Goal: Task Accomplishment & Management: Use online tool/utility

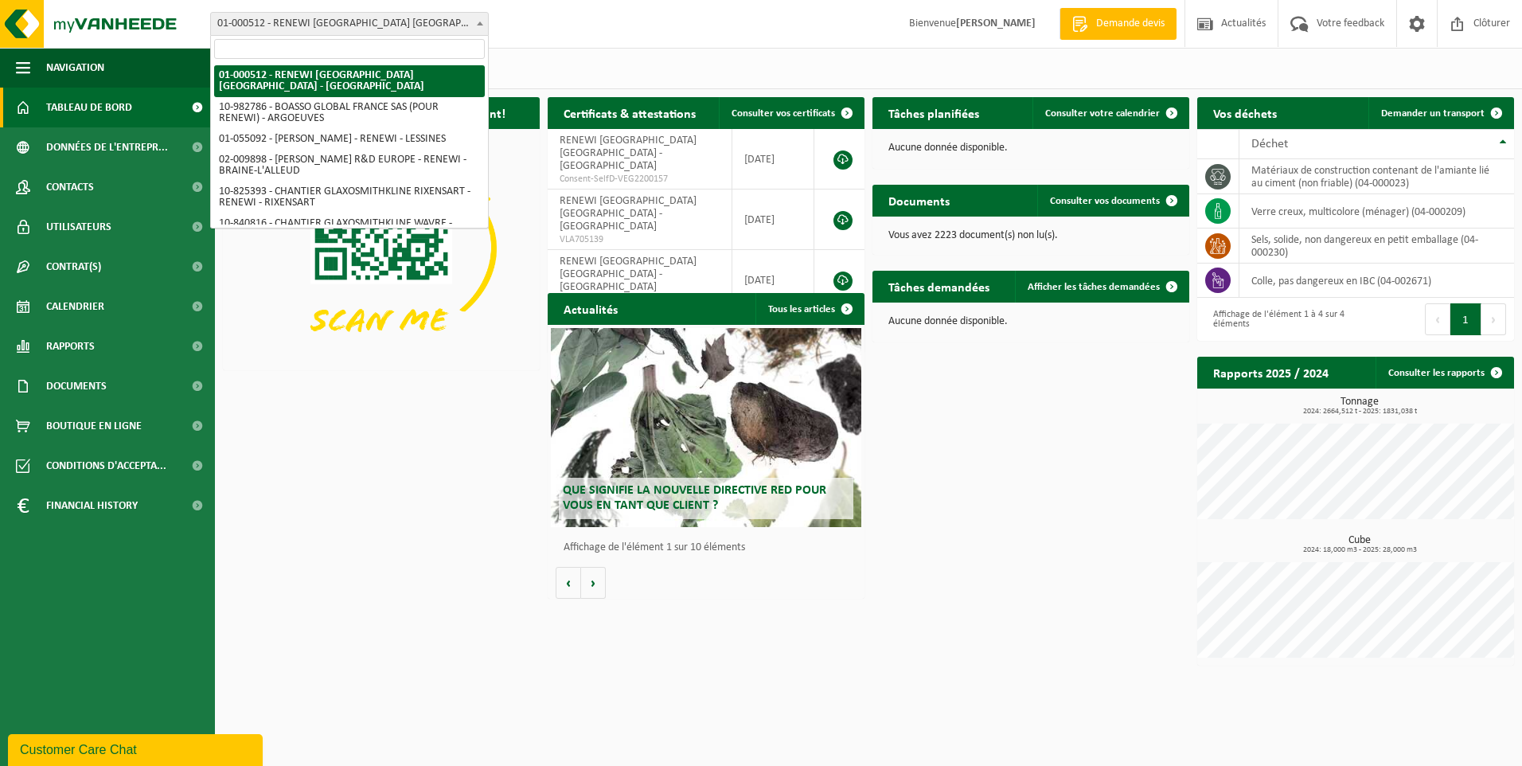
click at [427, 29] on span "01-000512 - RENEWI [GEOGRAPHIC_DATA] [GEOGRAPHIC_DATA] - [GEOGRAPHIC_DATA]" at bounding box center [349, 24] width 277 height 22
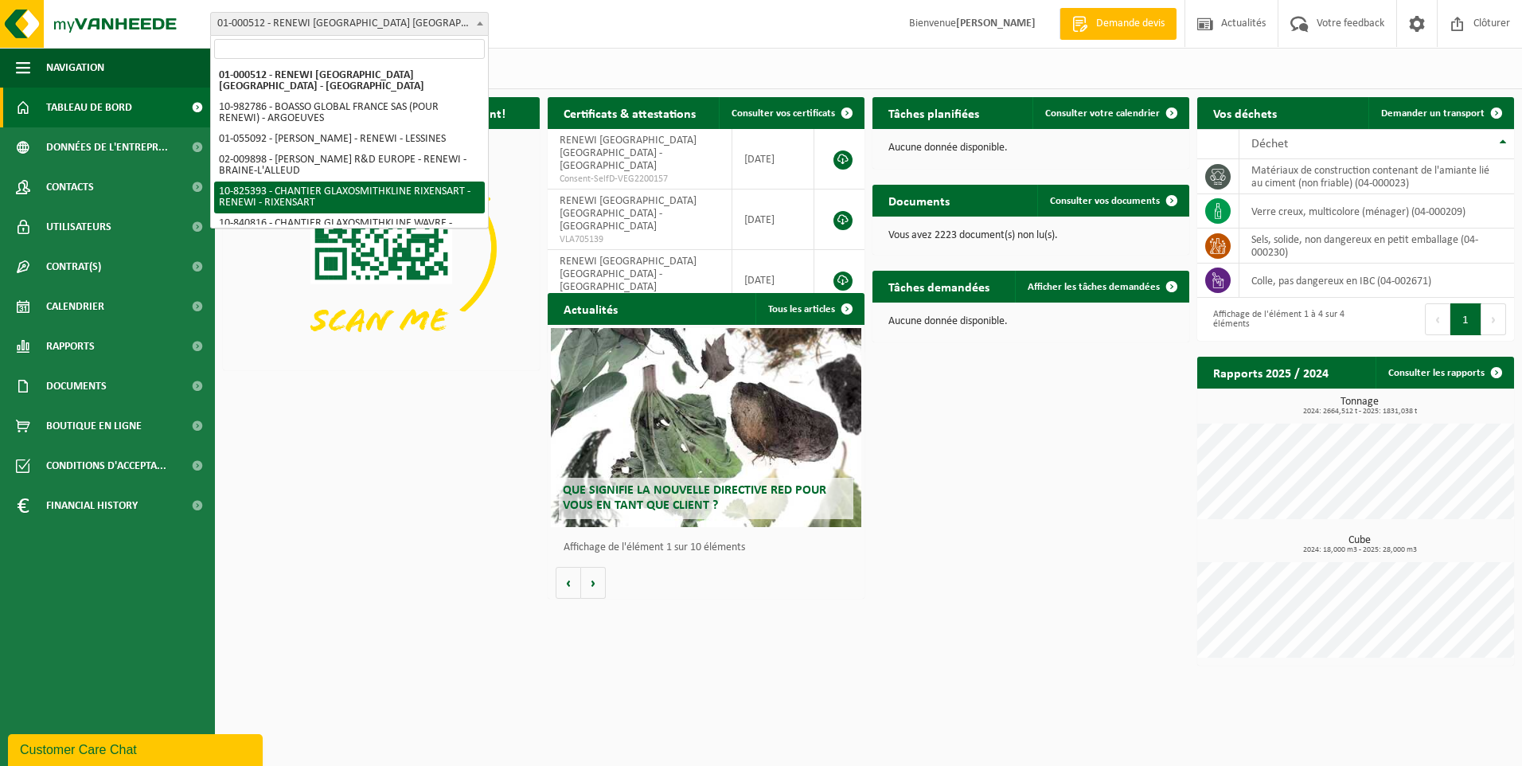
scroll to position [80, 0]
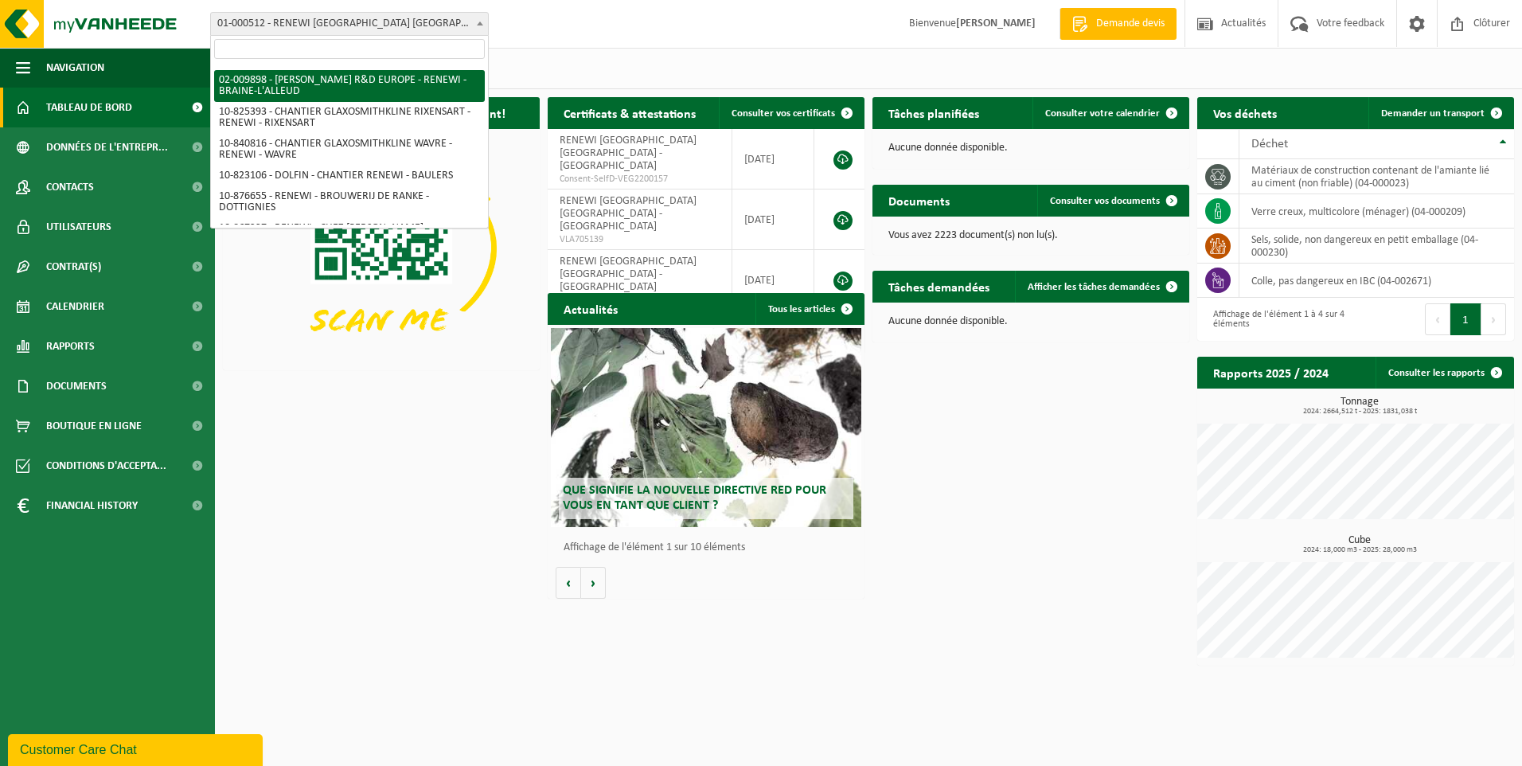
click at [308, 49] on input "search" at bounding box center [349, 49] width 271 height 20
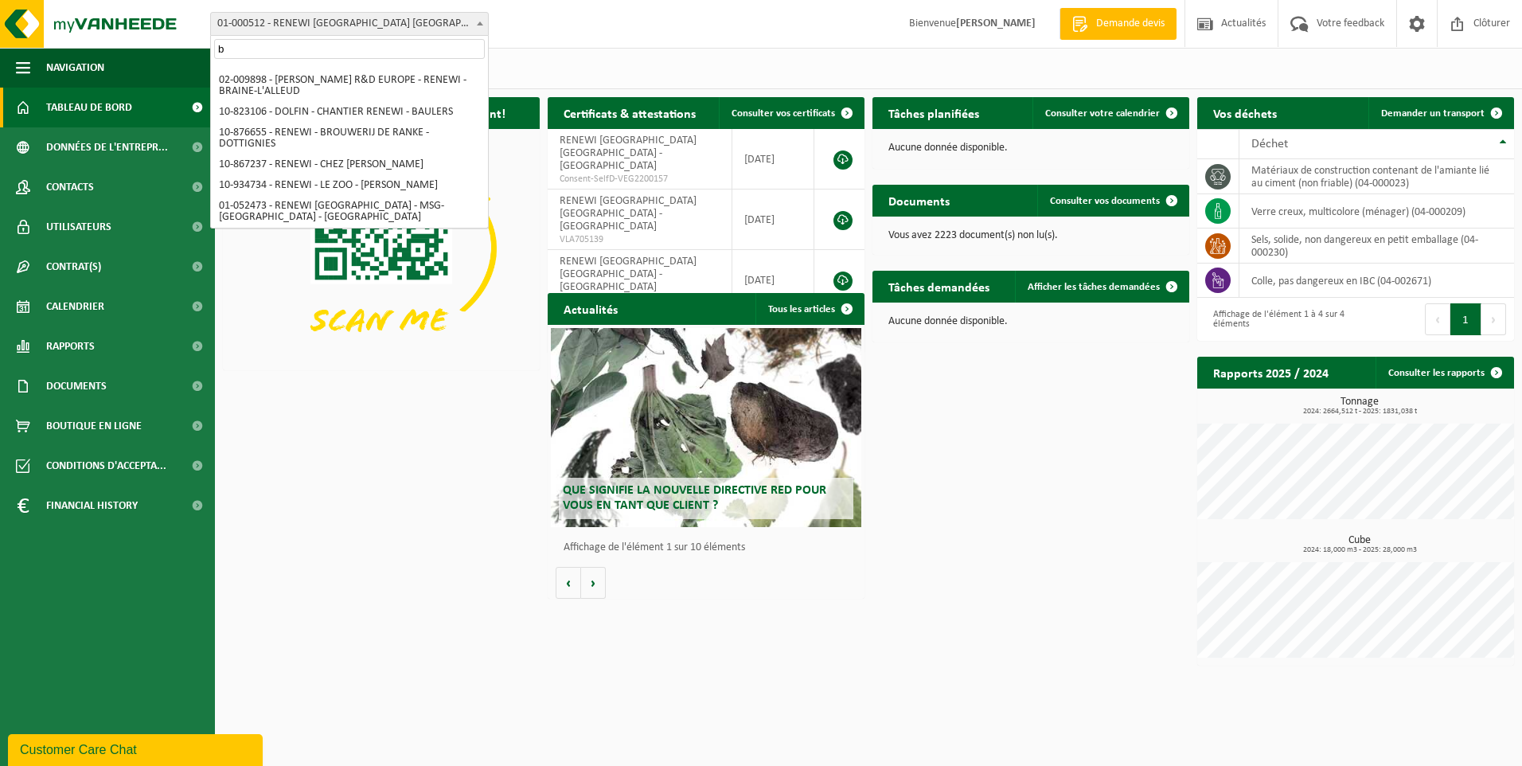
scroll to position [0, 0]
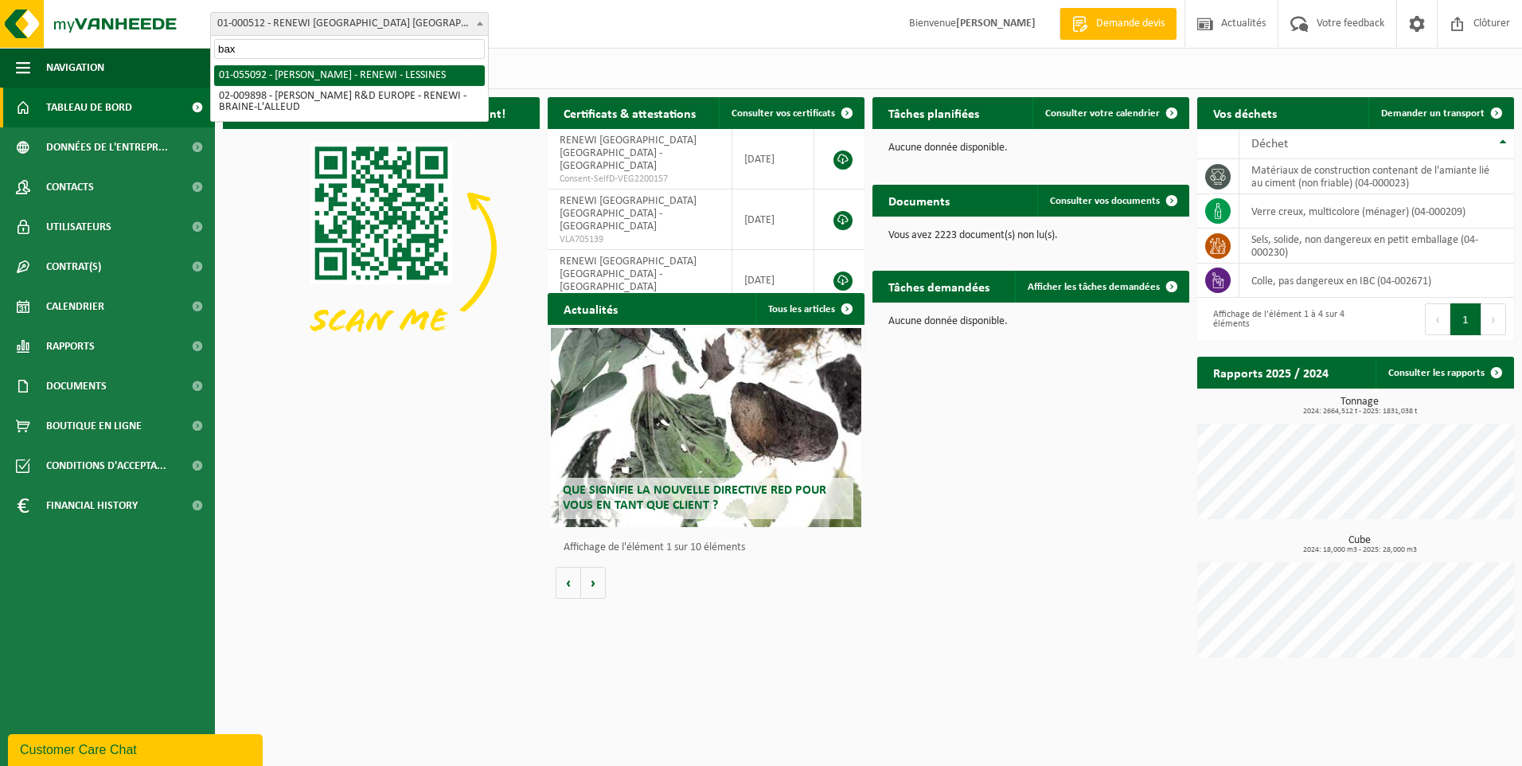
type input "bax"
select select "8857"
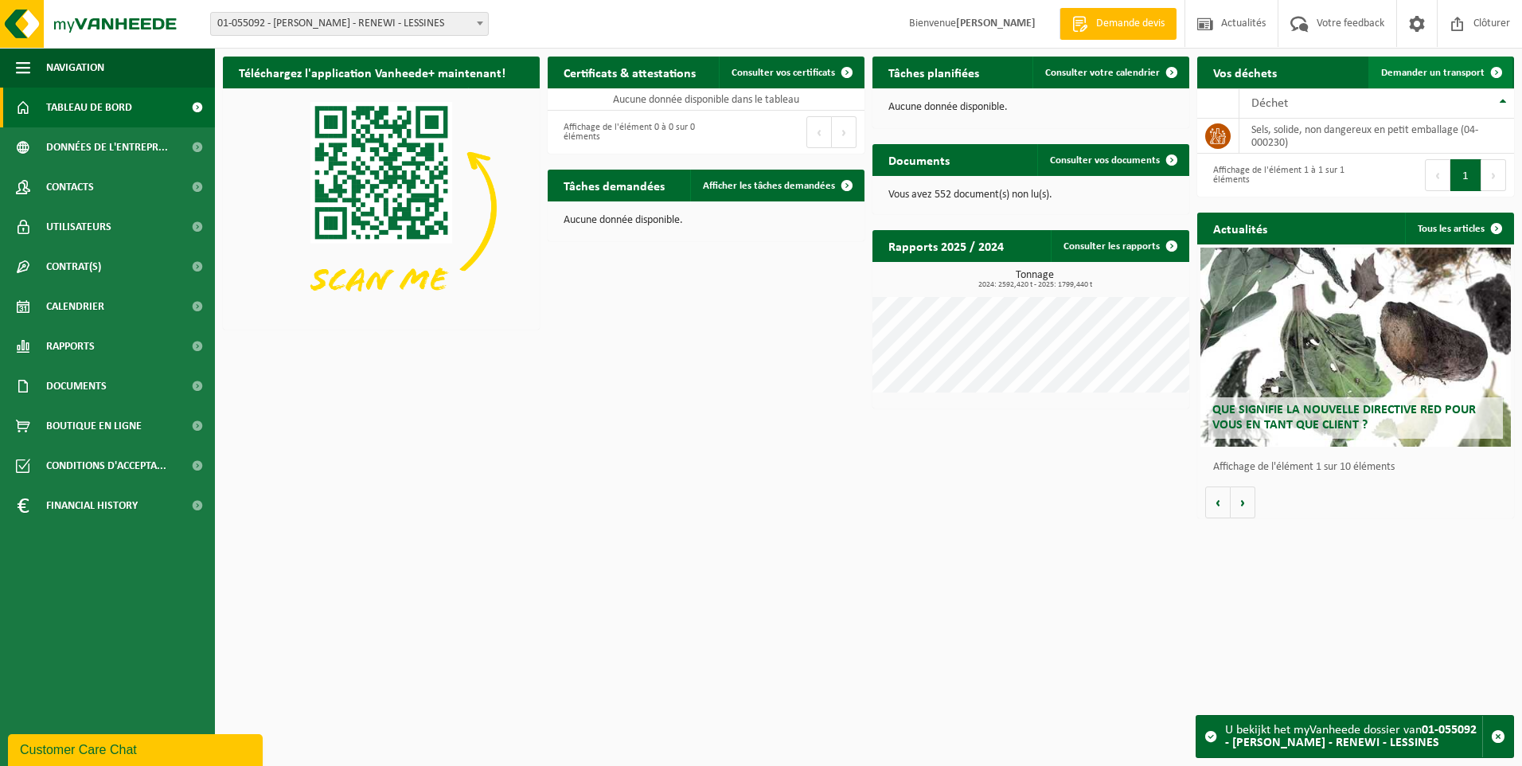
click at [1462, 80] on link "Demander un transport" at bounding box center [1440, 73] width 144 height 32
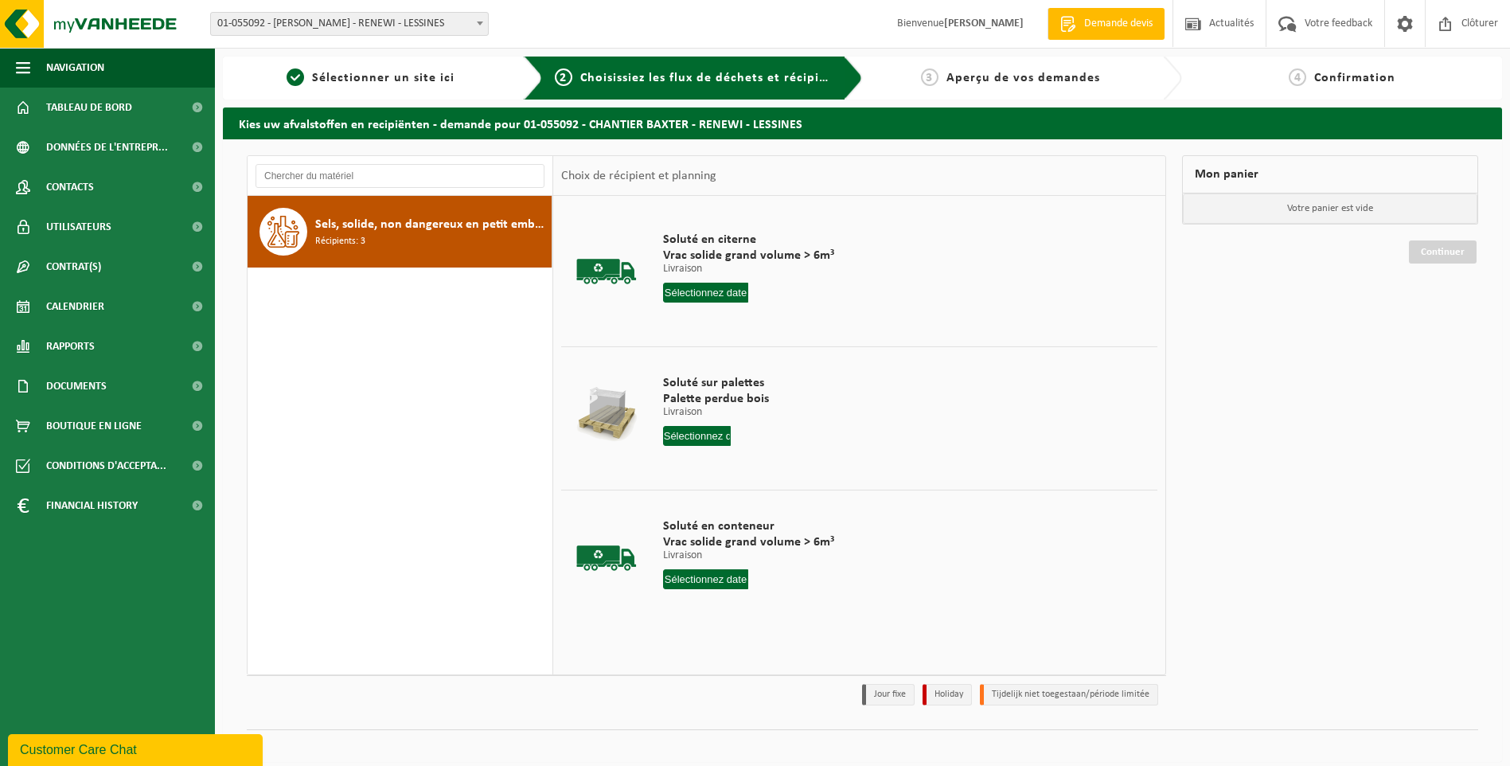
click at [361, 232] on span "Sels, solide, non dangereux en petit emballage" at bounding box center [431, 224] width 232 height 19
click at [732, 580] on input "text" at bounding box center [706, 579] width 86 height 20
click at [758, 719] on div "16" at bounding box center [761, 720] width 28 height 25
type input "à partir de 2025-10-16"
type input "2"
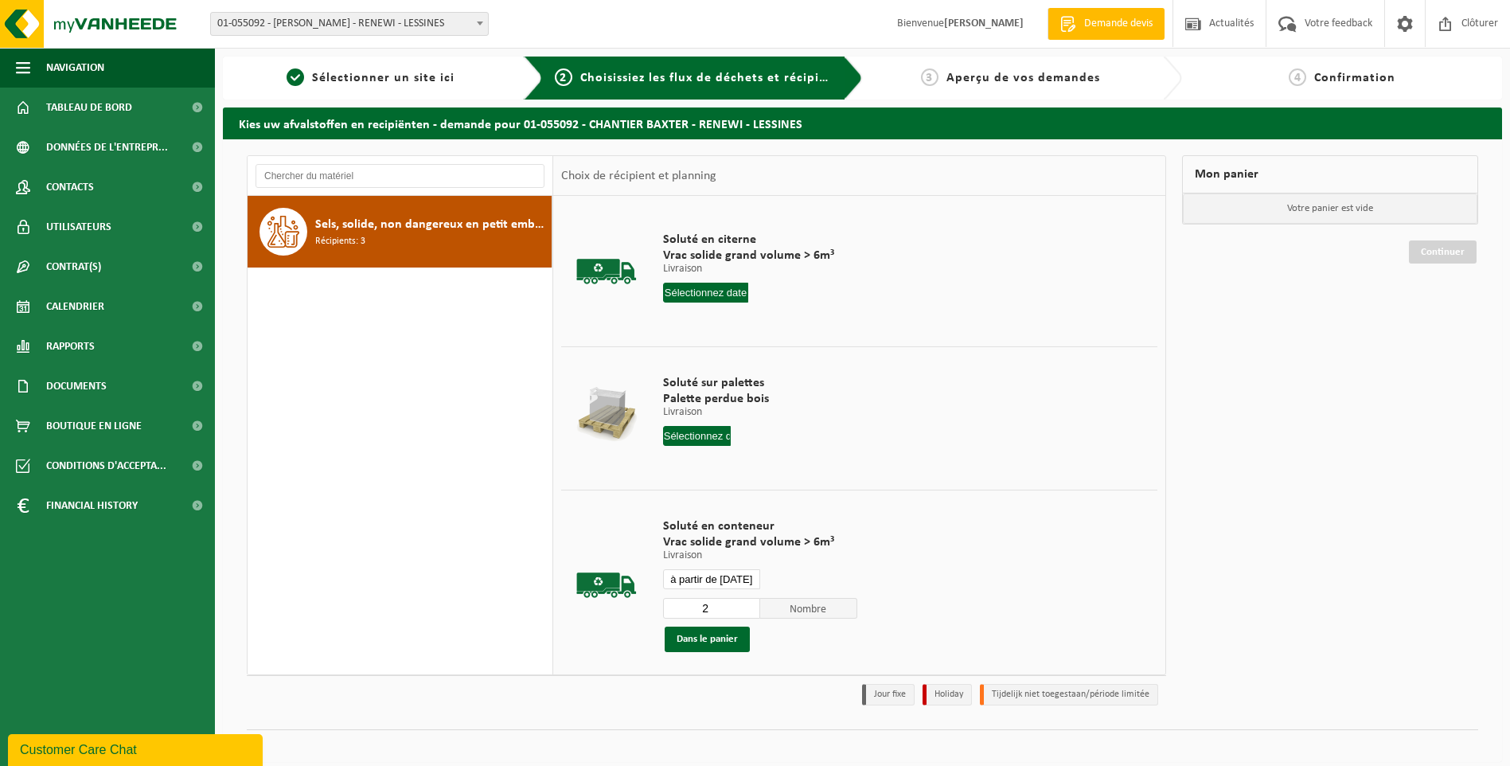
click at [747, 606] on input "2" at bounding box center [711, 608] width 97 height 21
click at [722, 646] on button "Dans le panier" at bounding box center [707, 638] width 85 height 25
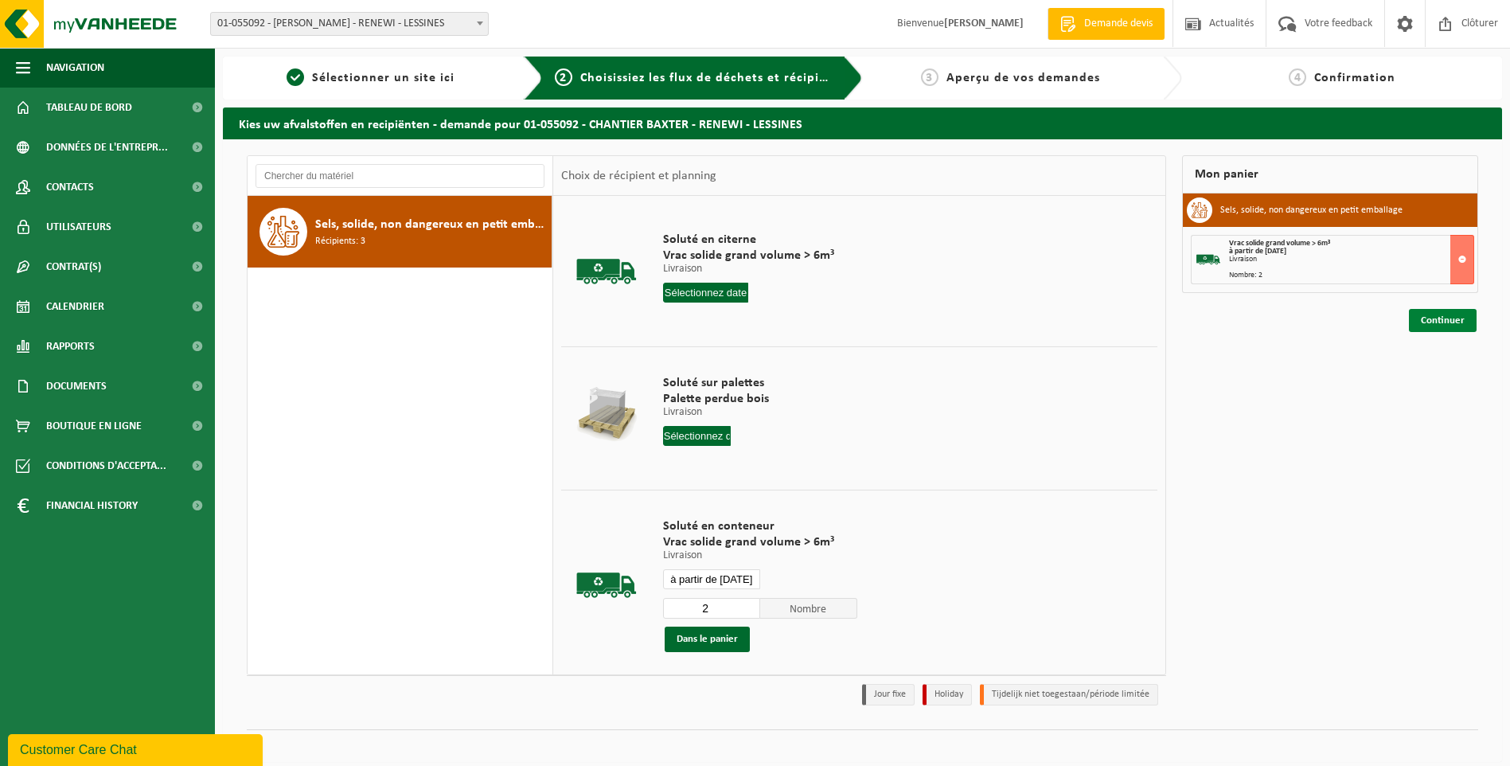
click at [1451, 317] on link "Continuer" at bounding box center [1443, 320] width 68 height 23
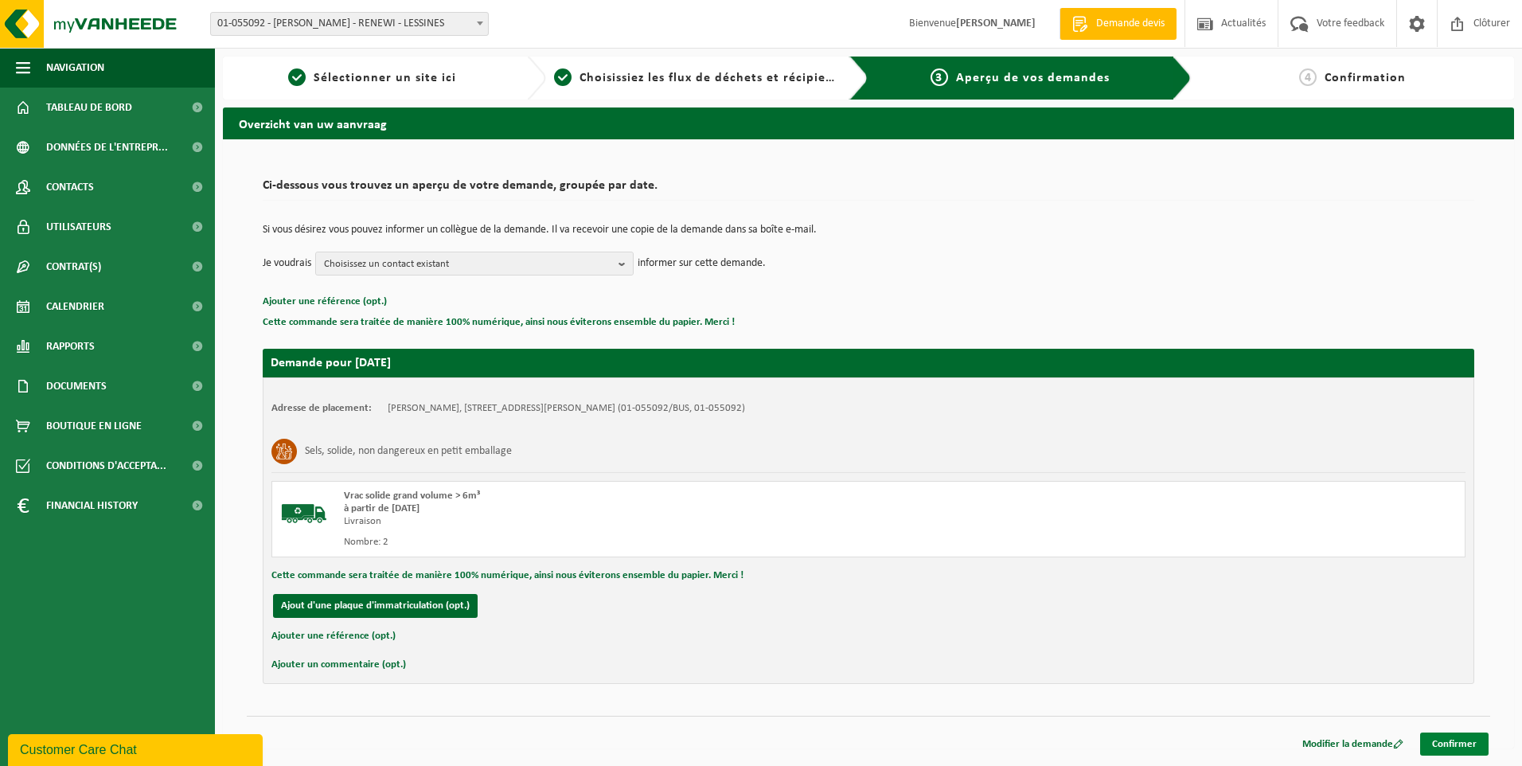
click at [1449, 743] on link "Confirmer" at bounding box center [1454, 743] width 68 height 23
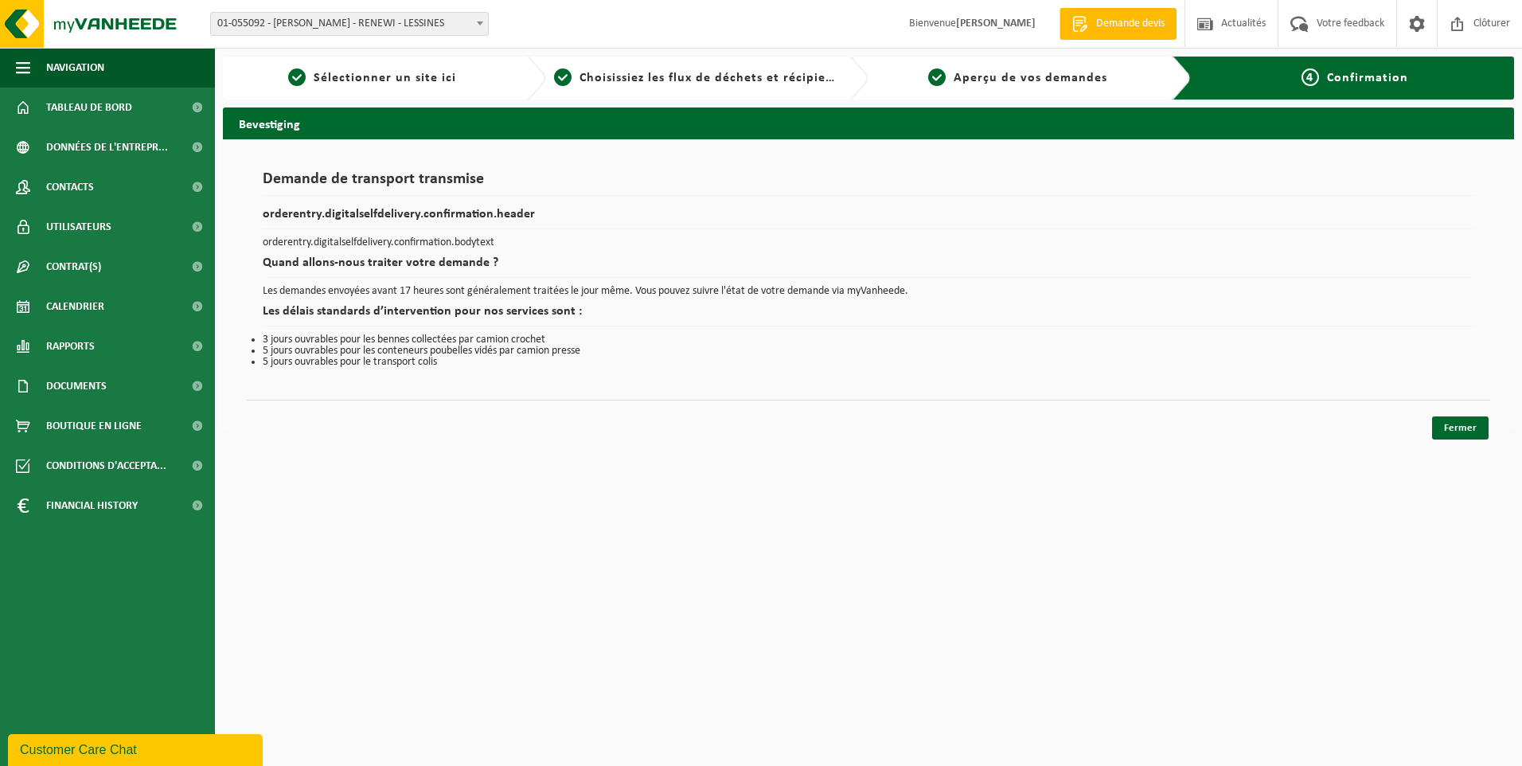
click at [1448, 415] on div "Fermer" at bounding box center [868, 408] width 1243 height 17
click at [1449, 424] on link "Fermer" at bounding box center [1460, 427] width 57 height 23
